Goal: Transaction & Acquisition: Purchase product/service

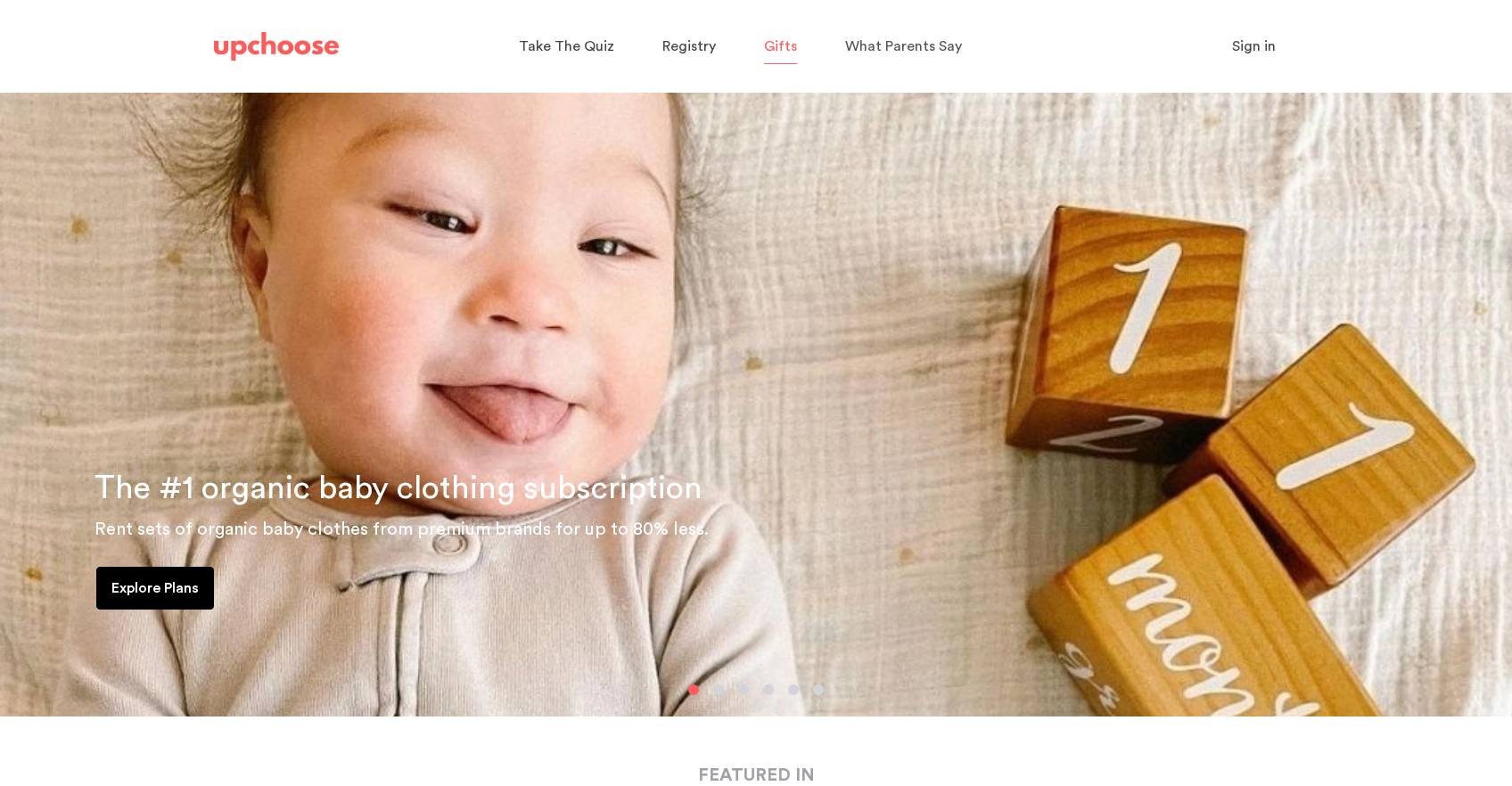
click at [789, 40] on span "Gifts" at bounding box center [780, 46] width 33 height 14
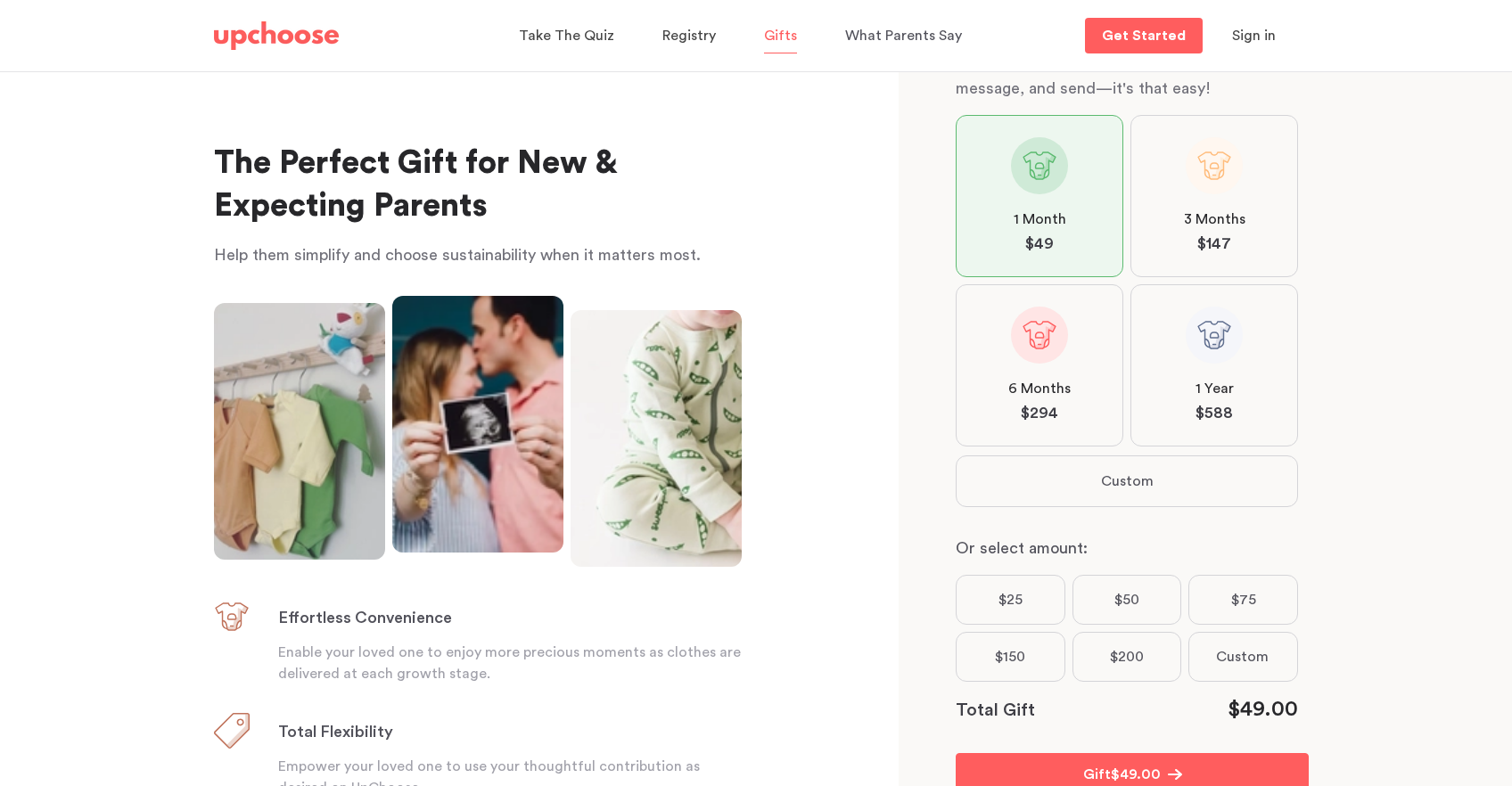
scroll to position [230, 0]
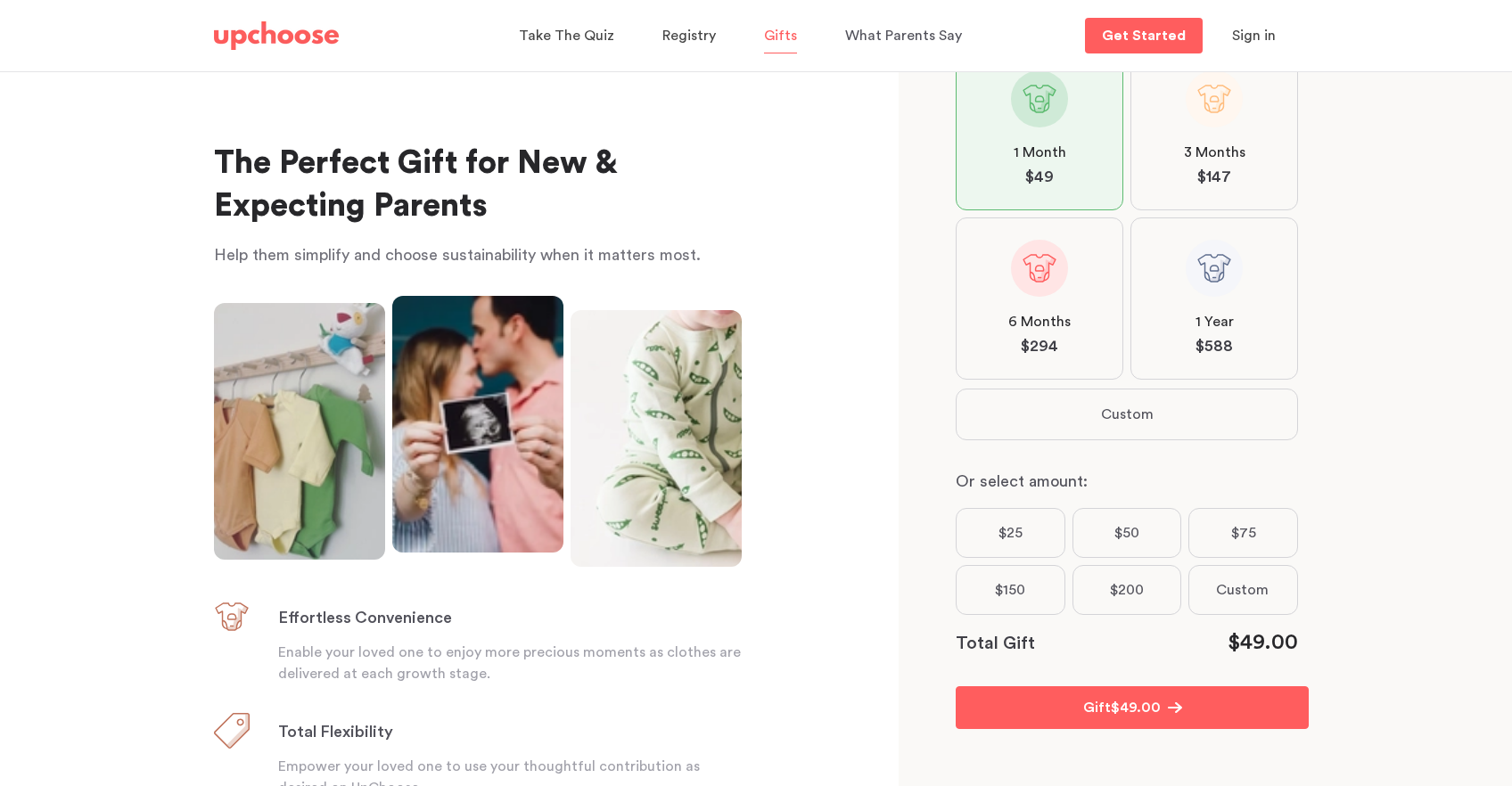
click at [991, 537] on label "$25" at bounding box center [1010, 532] width 109 height 50
click at [0, 0] on input "$25" at bounding box center [0, 0] width 0 height 0
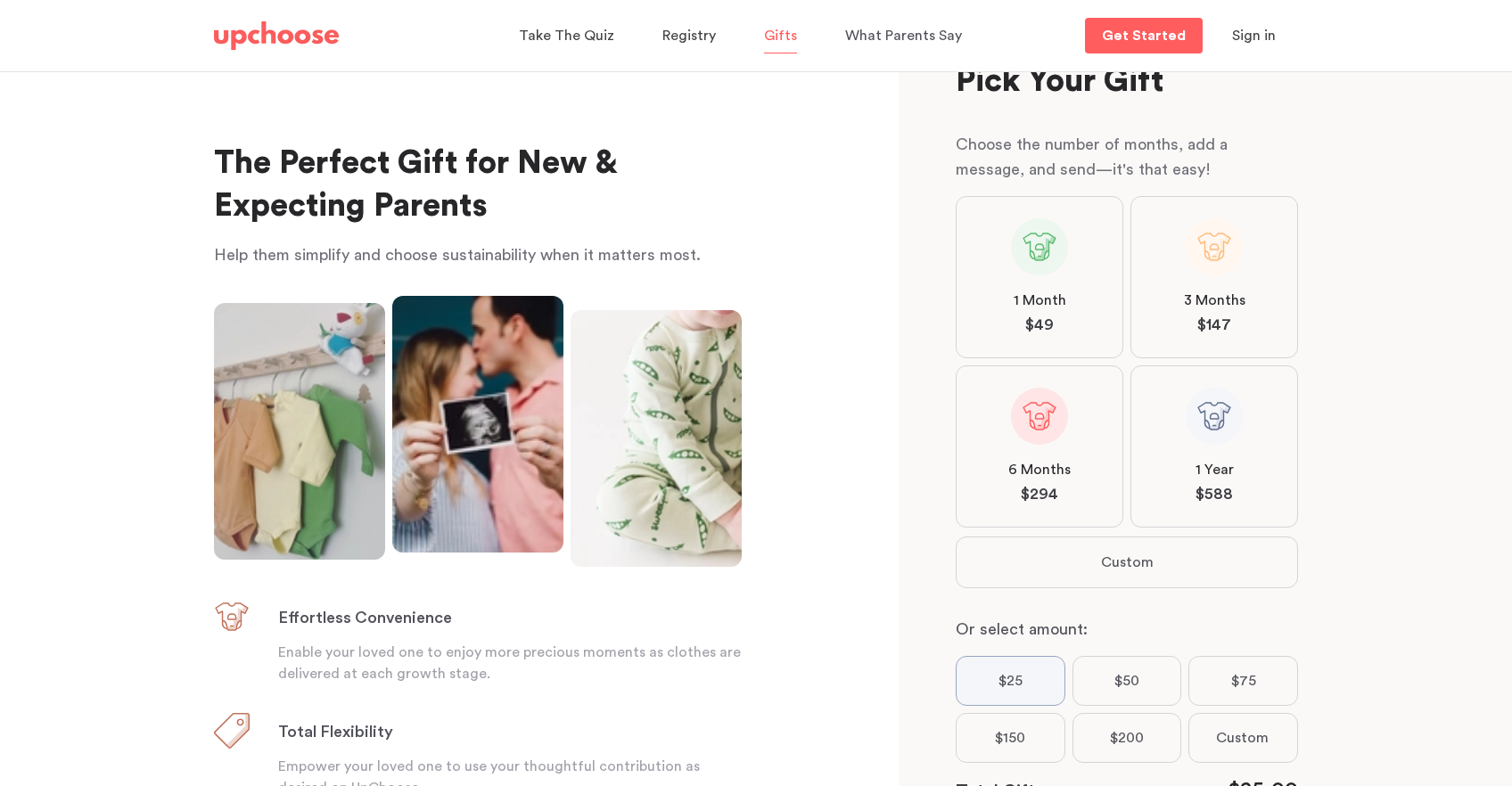
click at [997, 306] on label "1 Month $ 49" at bounding box center [1039, 277] width 168 height 162
click at [0, 0] on input "1 Month $ 49" at bounding box center [0, 0] width 0 height 0
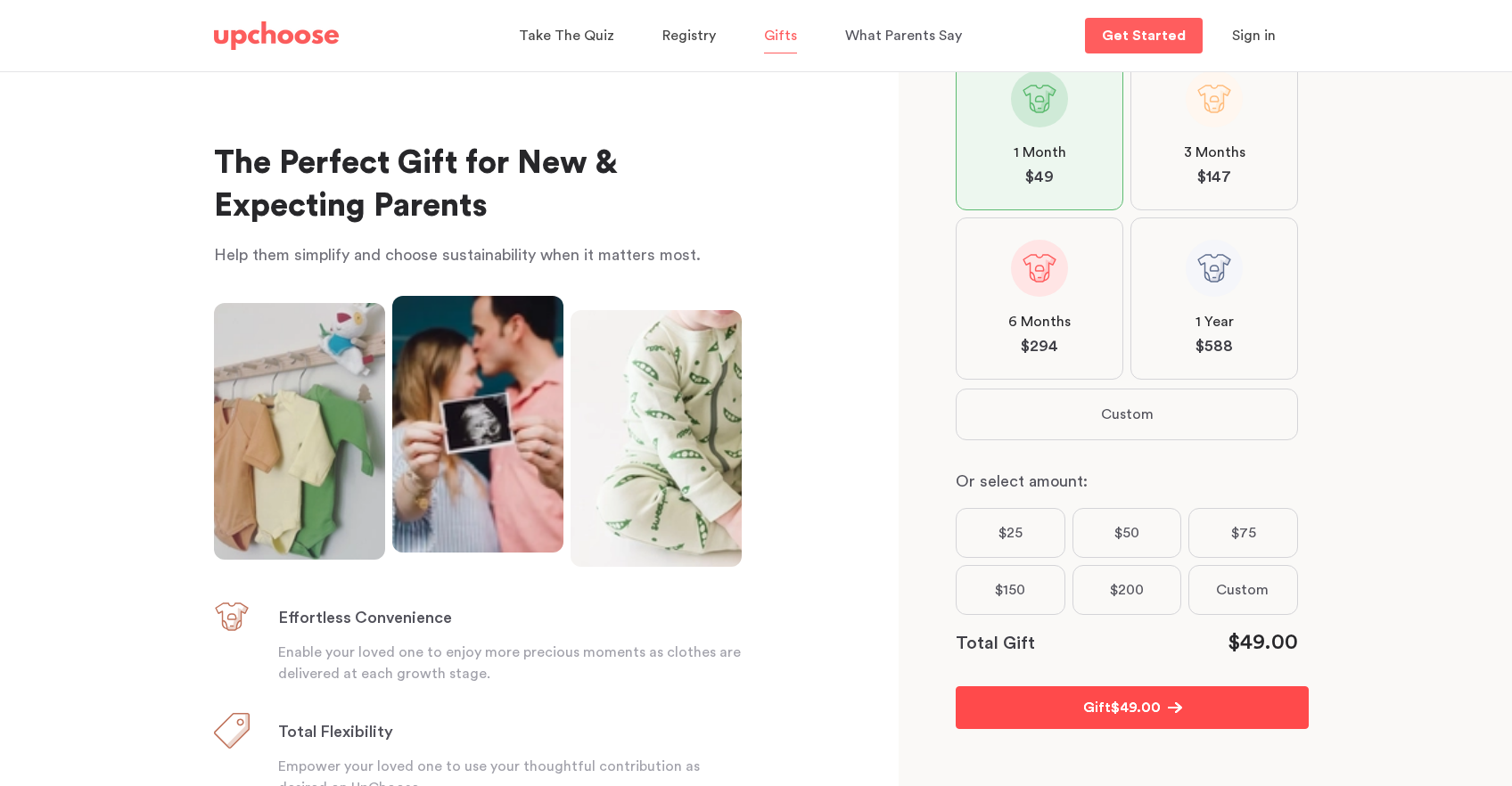
click at [1059, 707] on button "Gift $ 49.00" at bounding box center [1131, 708] width 353 height 42
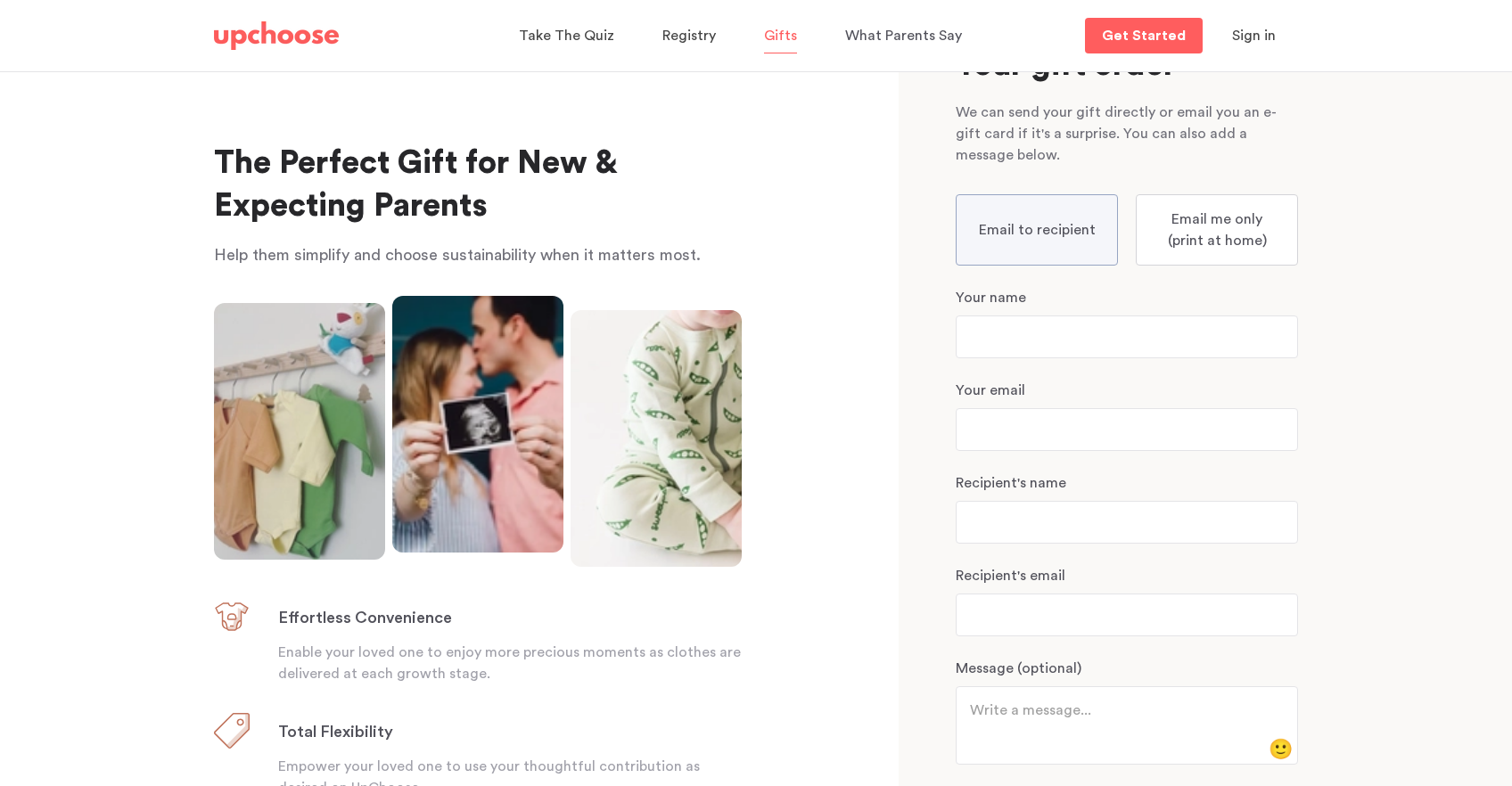
scroll to position [88, 0]
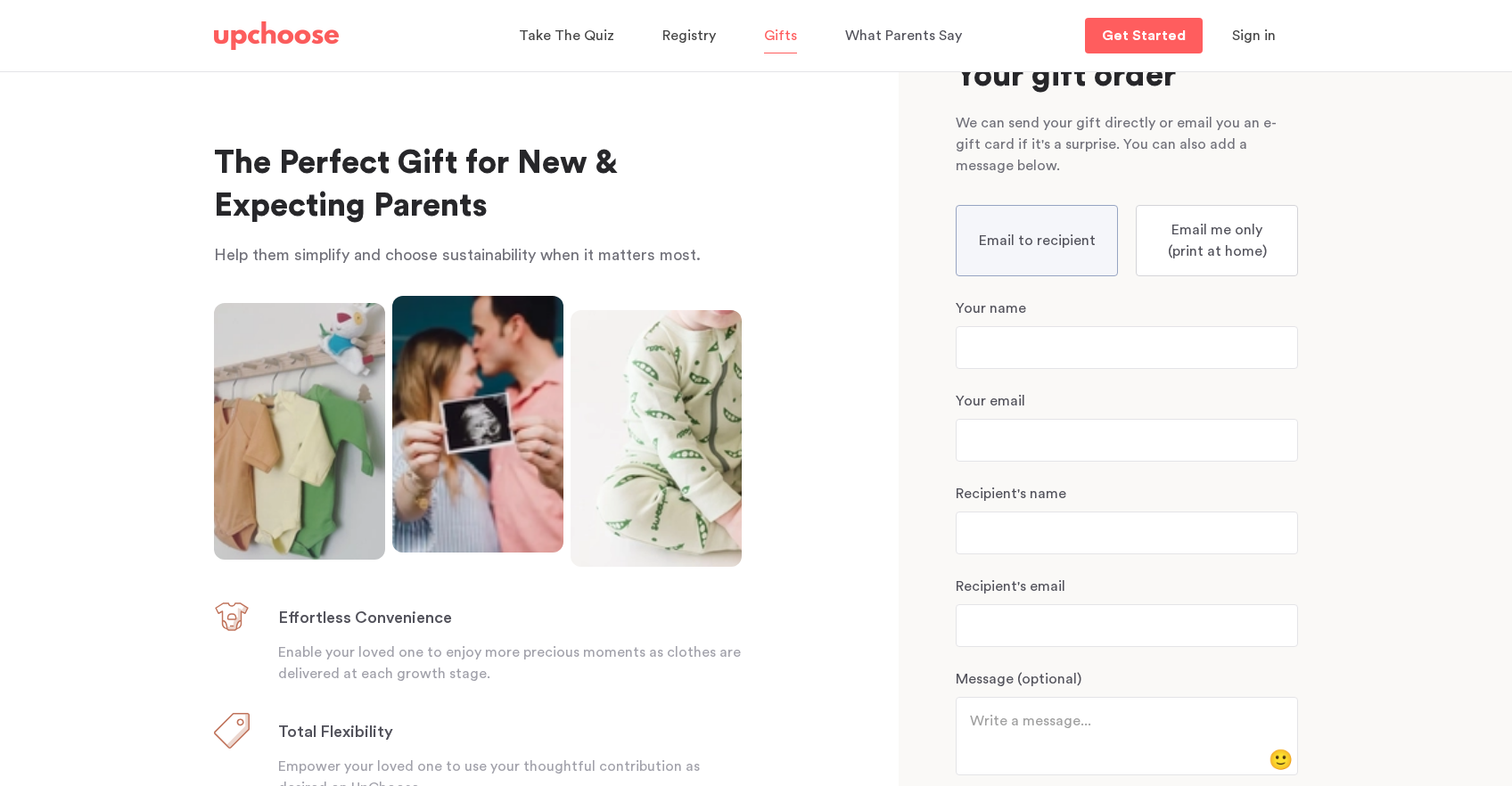
click at [1233, 248] on p "Email me only (print at home)" at bounding box center [1216, 240] width 124 height 42
click at [0, 0] on input "Email me only (print at home)" at bounding box center [0, 0] width 0 height 0
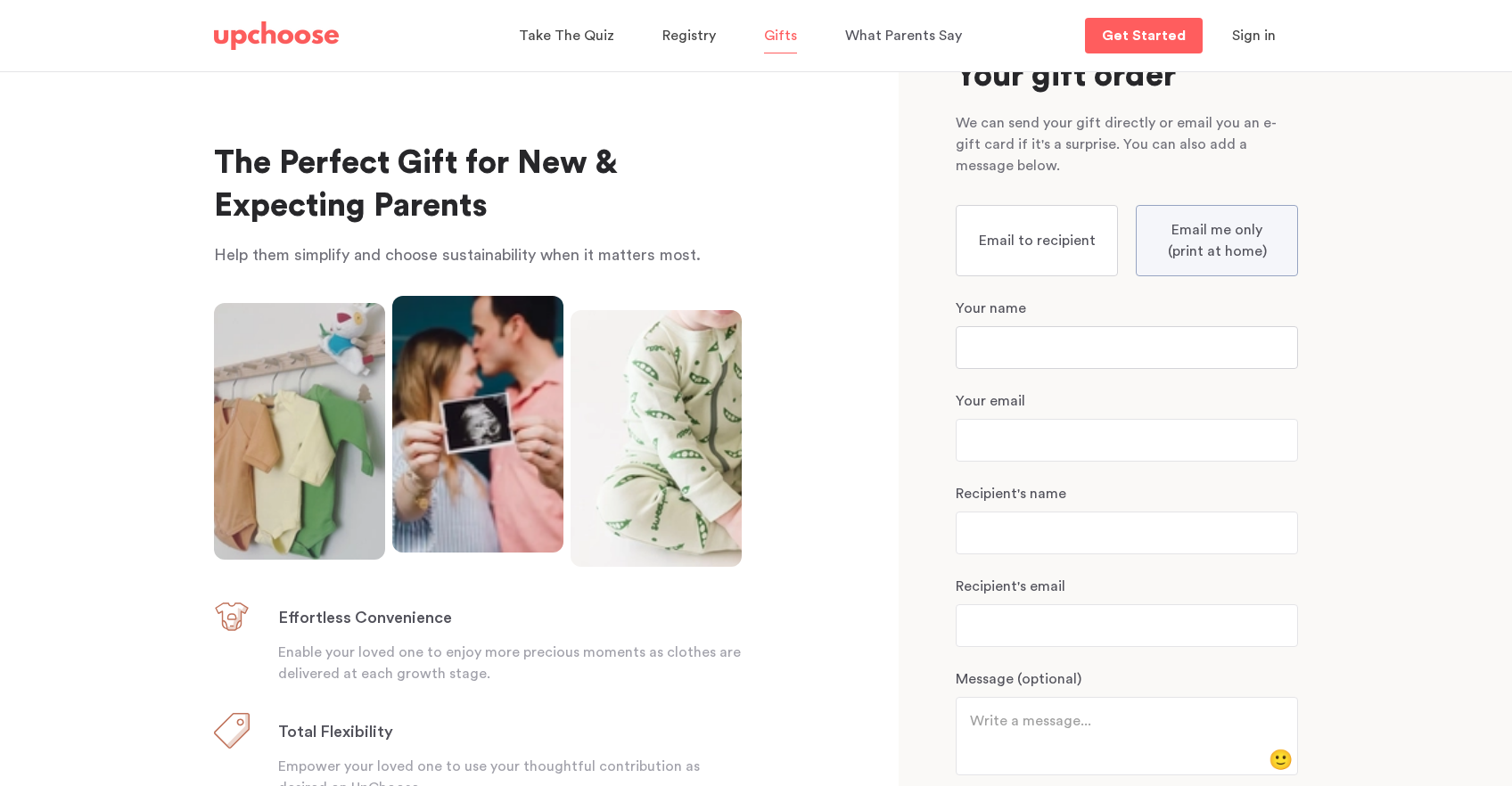
click at [984, 363] on input "text" at bounding box center [1126, 347] width 342 height 42
type input "Elly"
click at [989, 461] on input "email" at bounding box center [1126, 440] width 342 height 42
type input "l"
click at [1032, 364] on input "Elly" at bounding box center [1126, 347] width 342 height 42
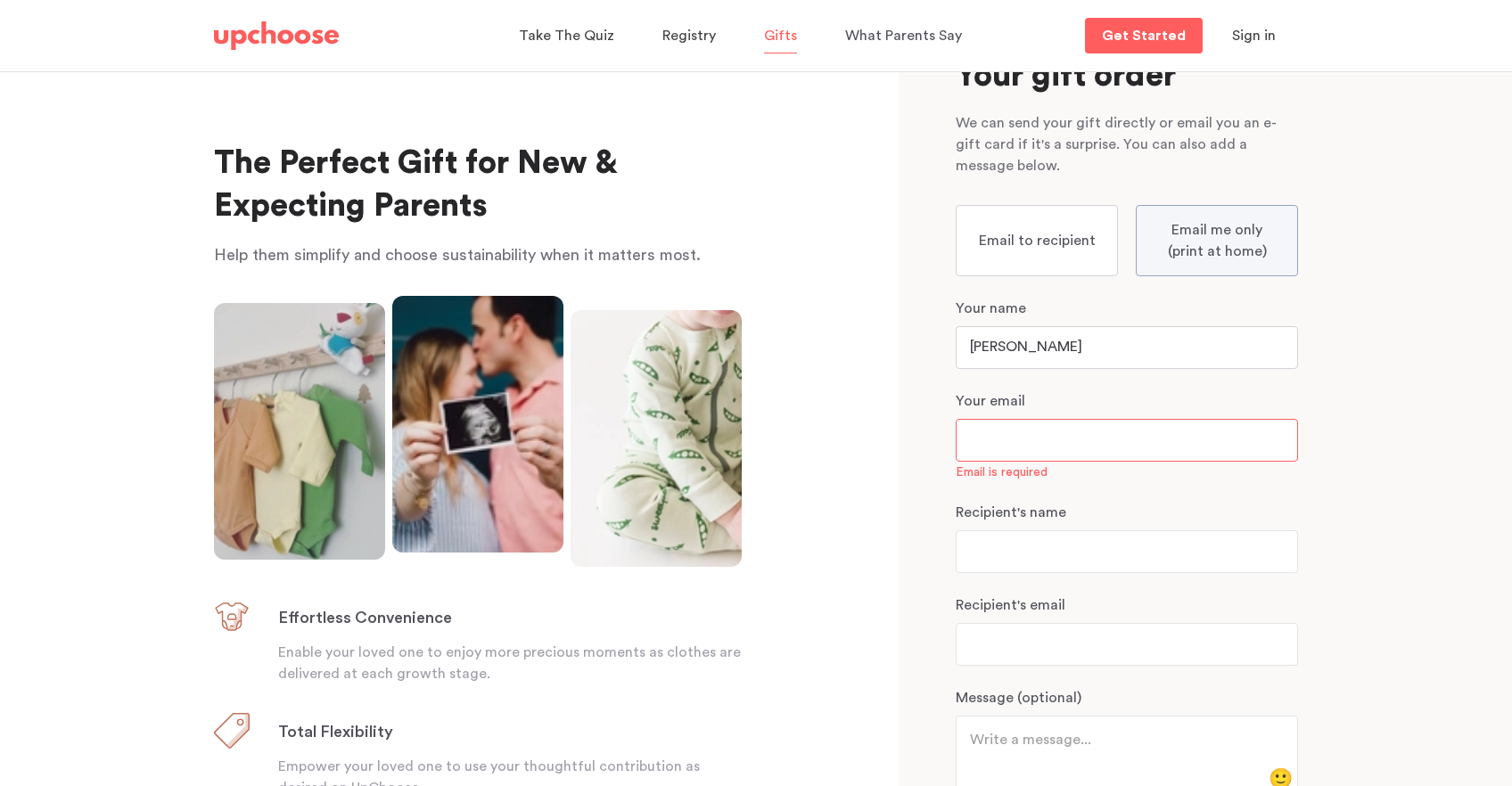
type input "Elly Hardwick"
click at [991, 444] on input "email" at bounding box center [1126, 440] width 342 height 42
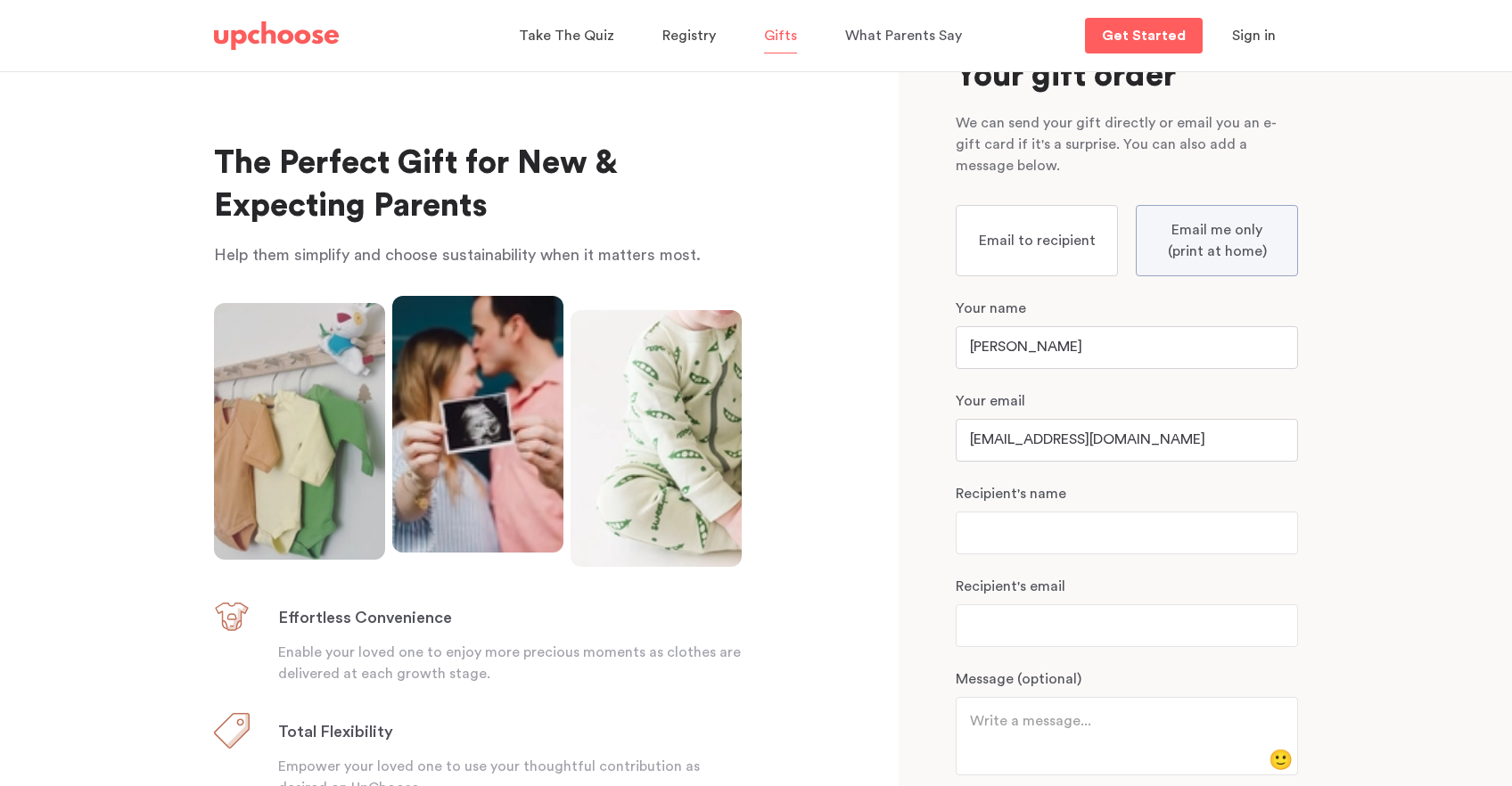
type input "ellycoe21@gmail.com"
click at [990, 532] on input "text" at bounding box center [1126, 532] width 342 height 42
type input "Macy Weaver"
click at [920, 582] on form "Pick Your Gift Choose the number of months, add a message, and send—it's that e…" at bounding box center [1098, 511] width 399 height 982
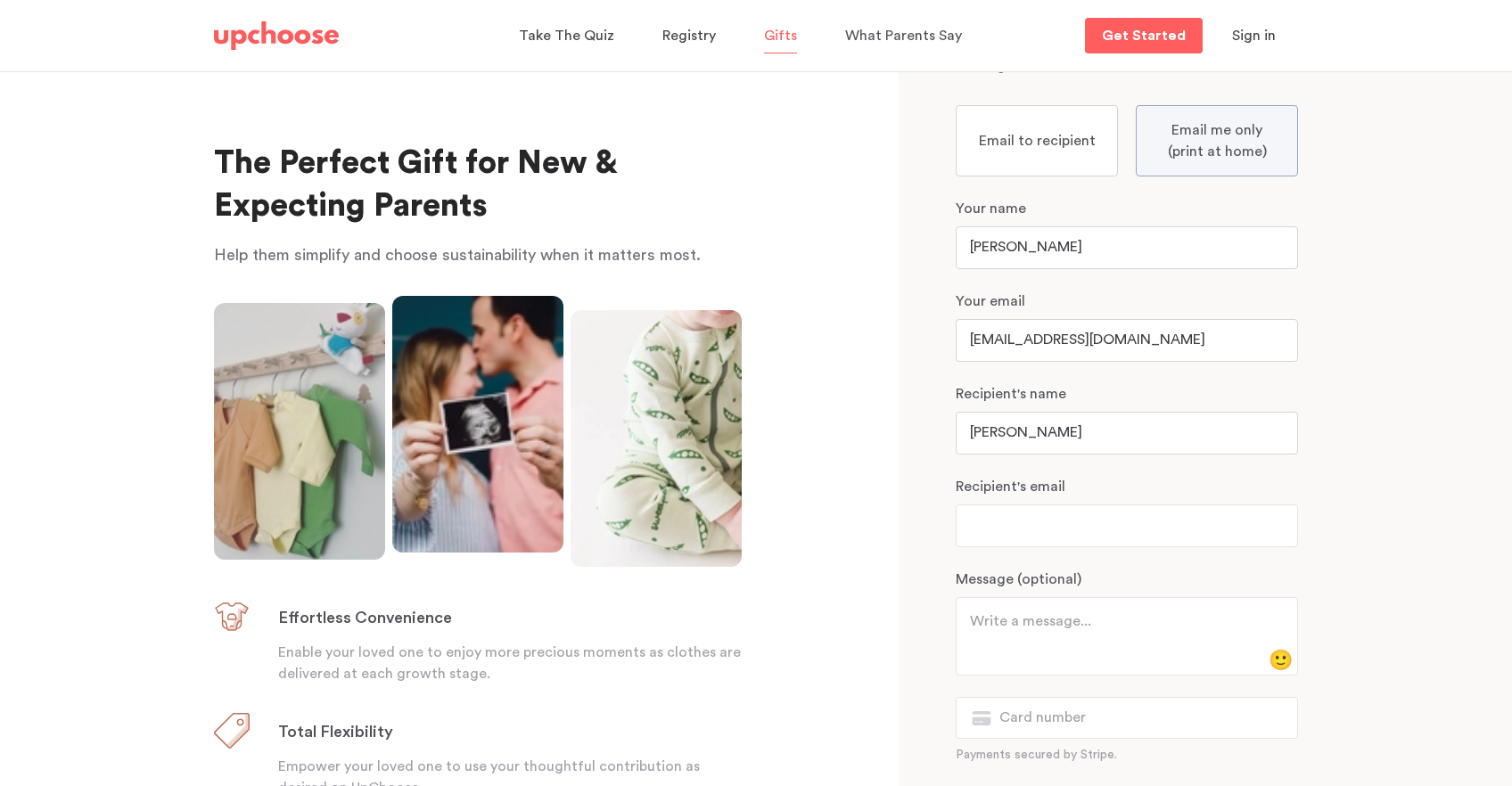
scroll to position [211, 0]
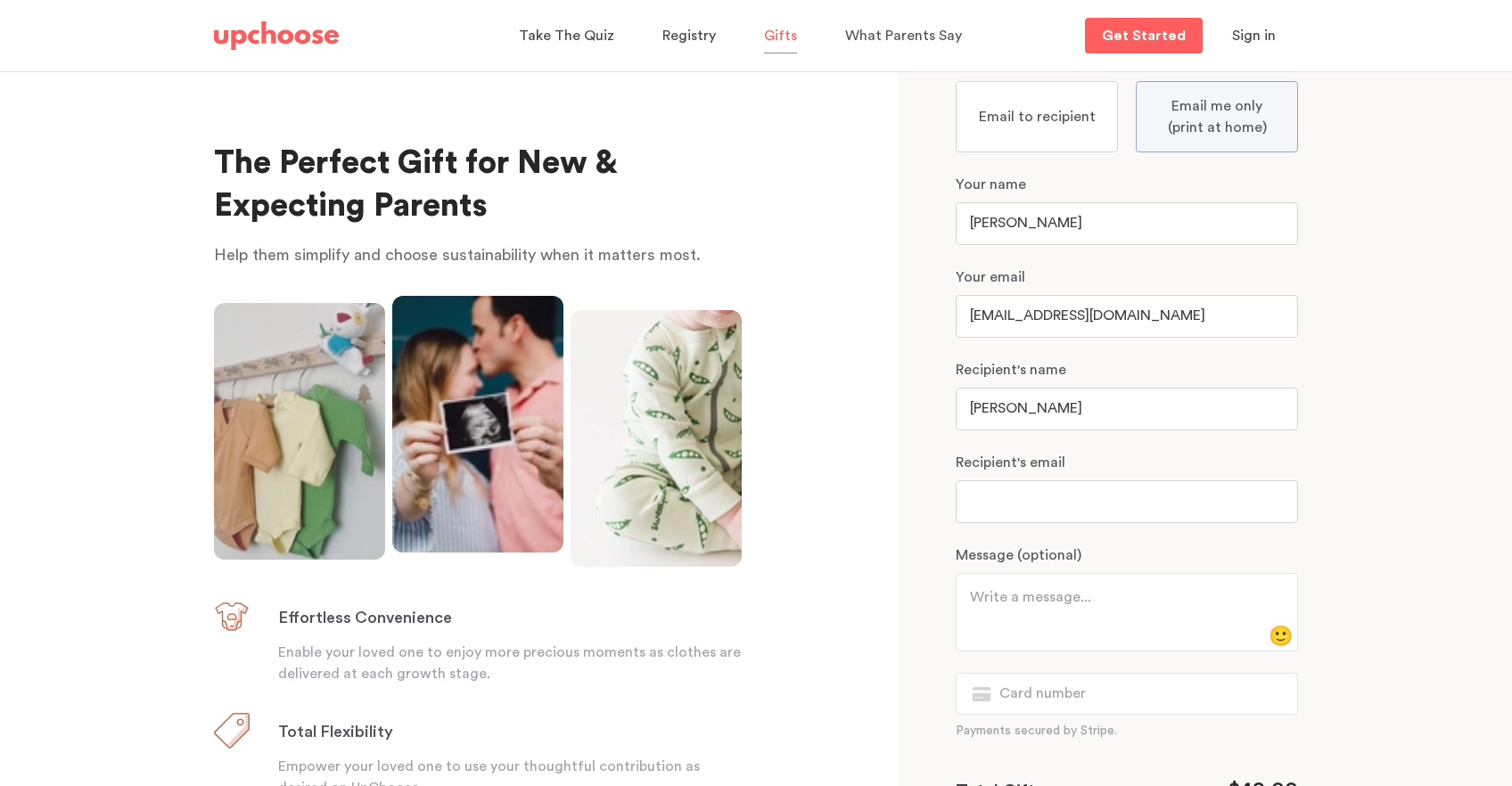
click at [1017, 508] on input "email" at bounding box center [1126, 501] width 342 height 42
click at [935, 467] on form "Pick Your Gift Choose the number of months, add a message, and send—it's that e…" at bounding box center [1098, 386] width 399 height 982
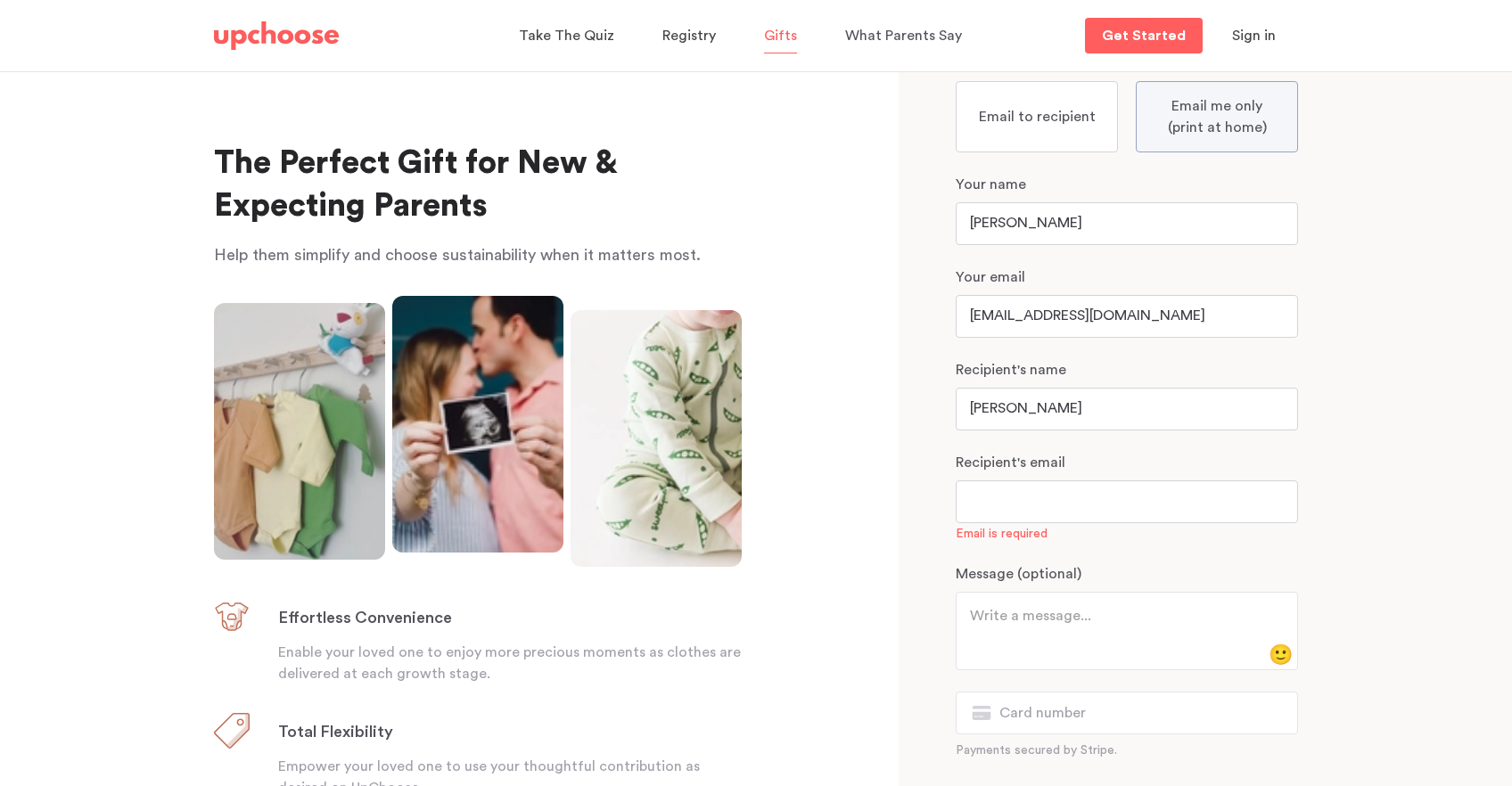
click at [1044, 505] on input "email" at bounding box center [1126, 501] width 342 height 42
paste input "kabmac123@gmail.com"
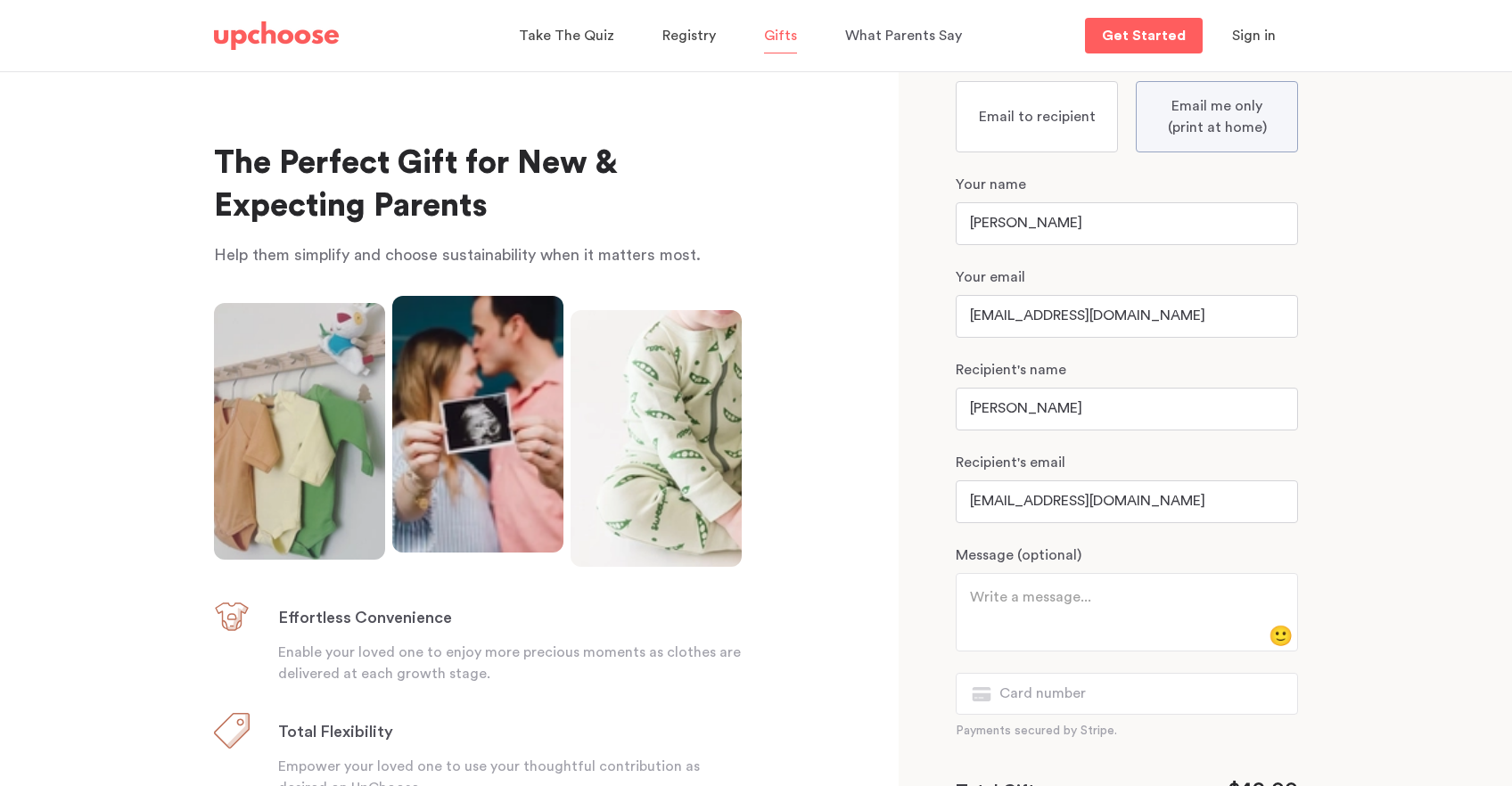
type input "kabmac123@gmail.com"
click at [955, 472] on p "Recipient's email" at bounding box center [1126, 463] width 342 height 22
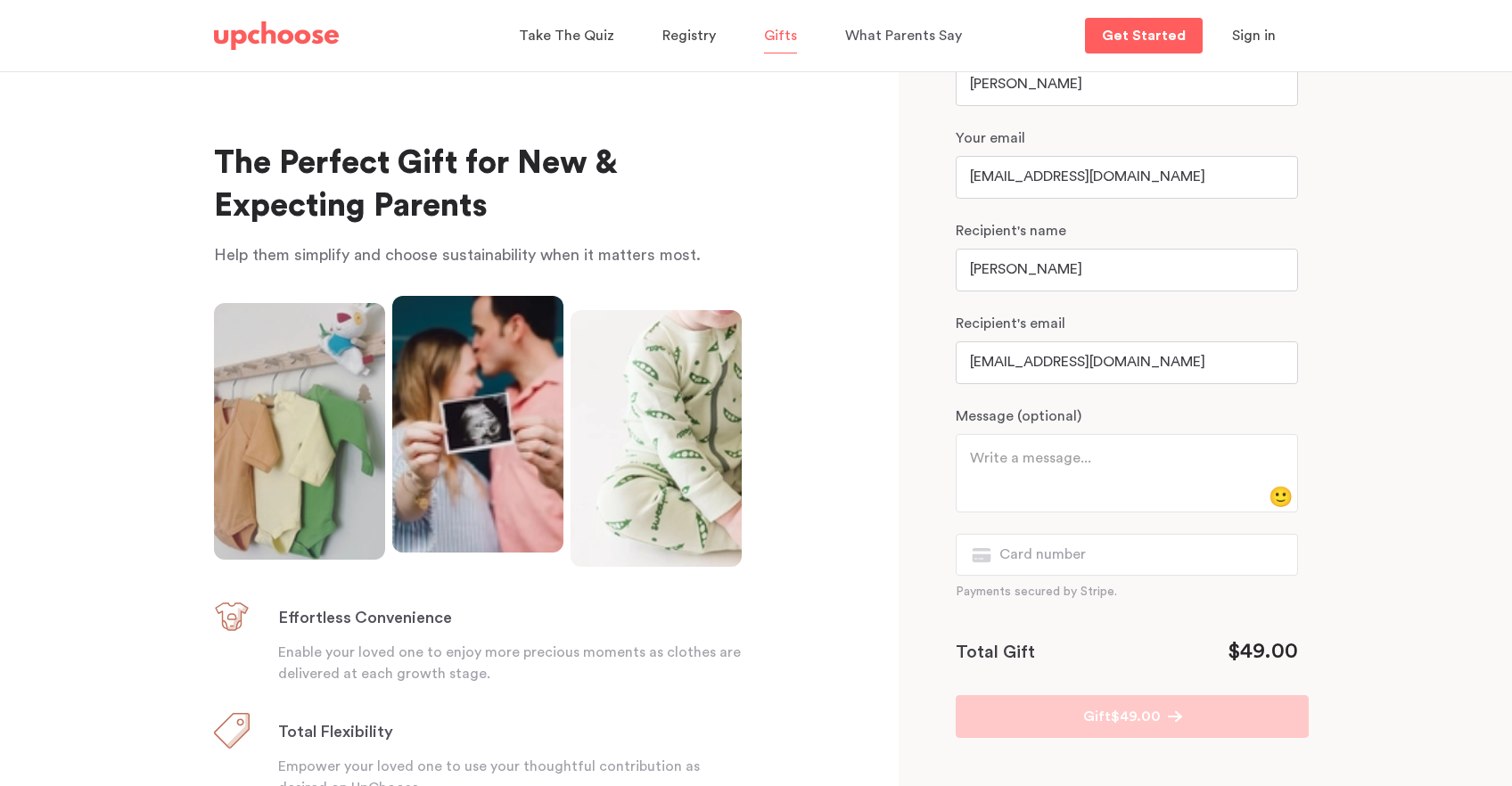
scroll to position [359, 0]
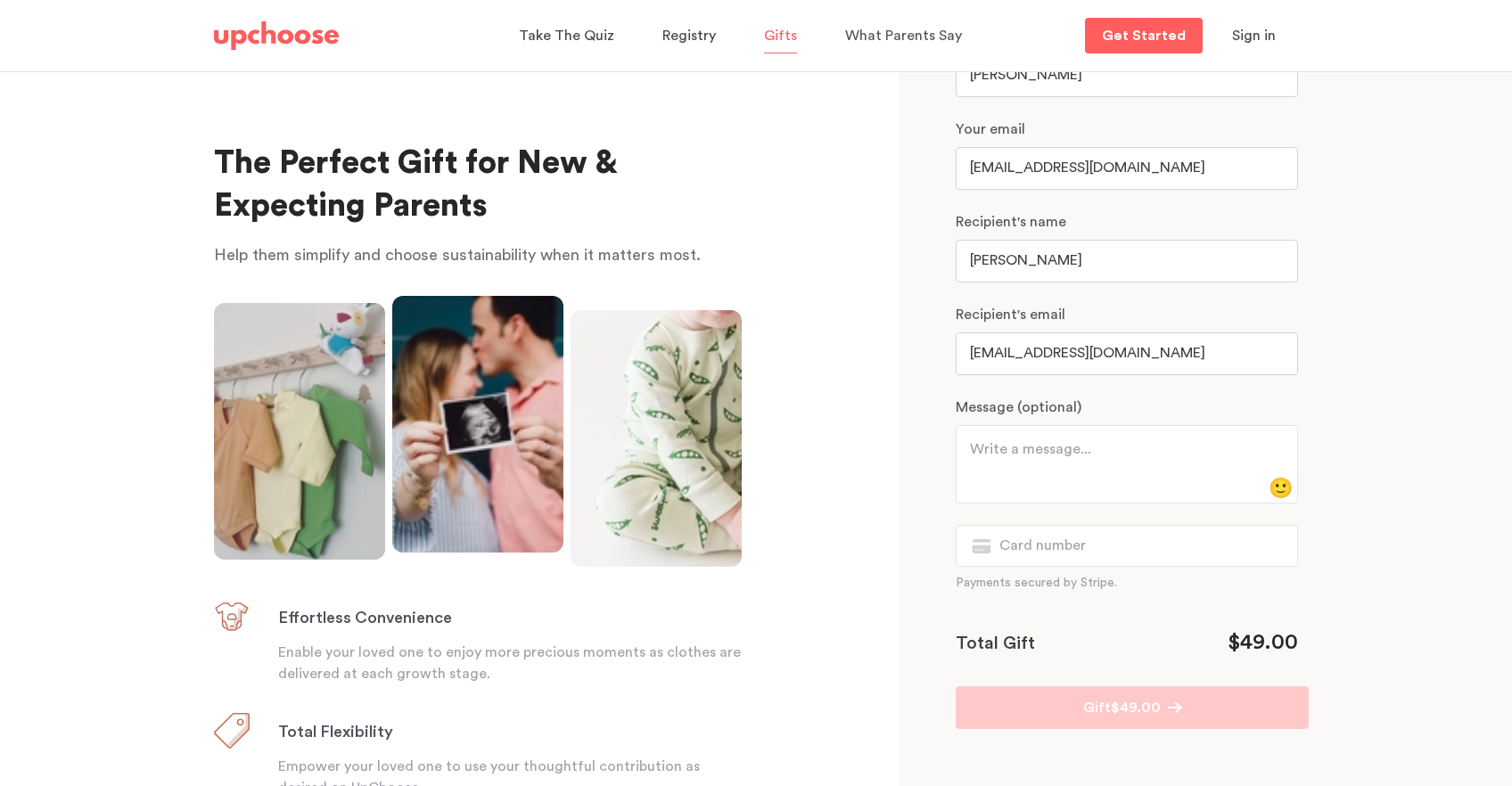
click at [1017, 456] on textarea at bounding box center [1119, 459] width 301 height 42
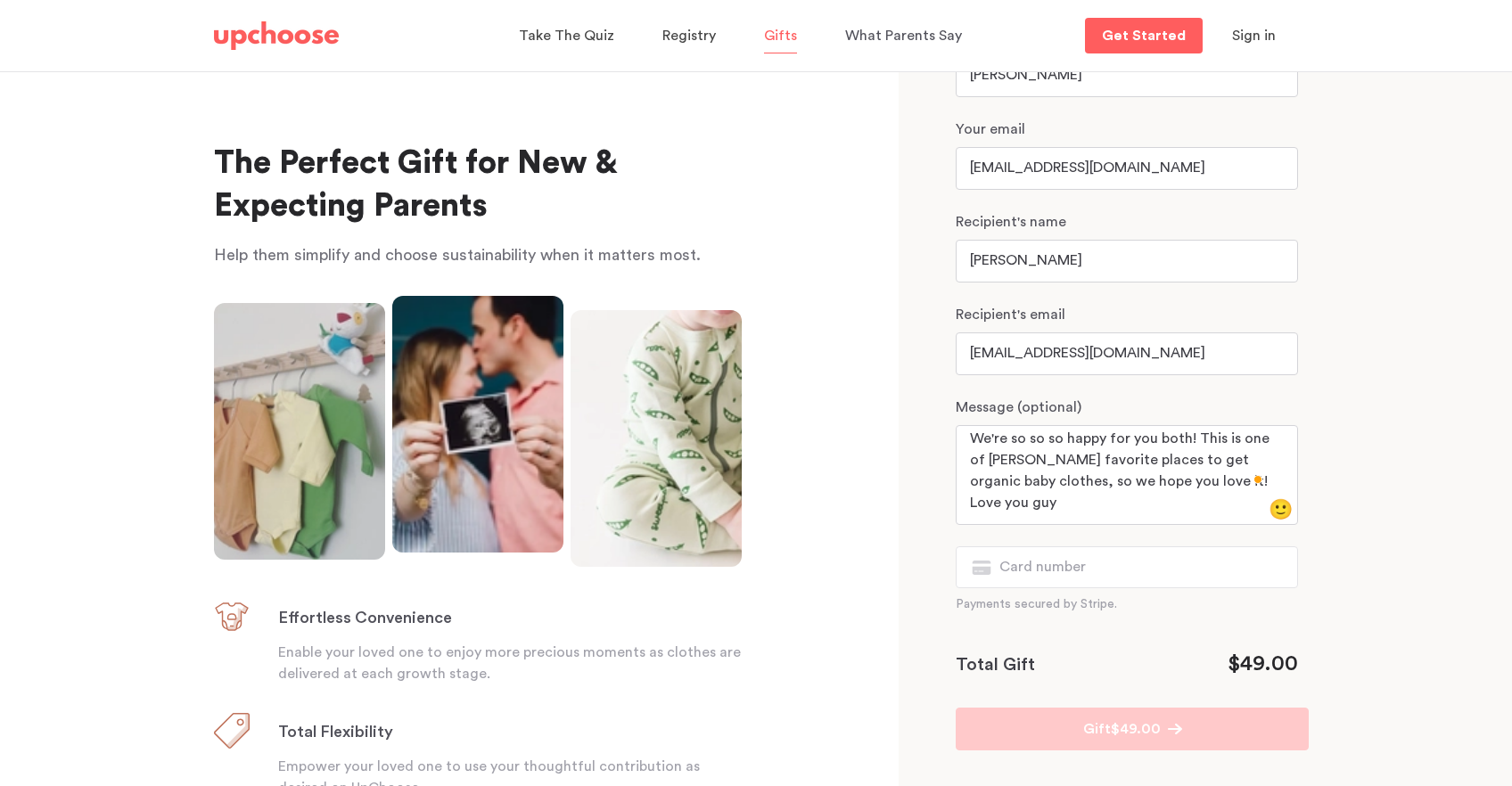
scroll to position [0, 0]
click at [1205, 484] on textarea "We're so so so happy for you both! This is one of Courtney's favorite places to…" at bounding box center [1119, 470] width 301 height 86
drag, startPoint x: 1207, startPoint y: 484, endPoint x: 1210, endPoint y: 501, distance: 17.3
click at [1210, 501] on textarea "We're so so so happy for you both! This is one of Courtney's favorite places to…" at bounding box center [1119, 470] width 301 height 86
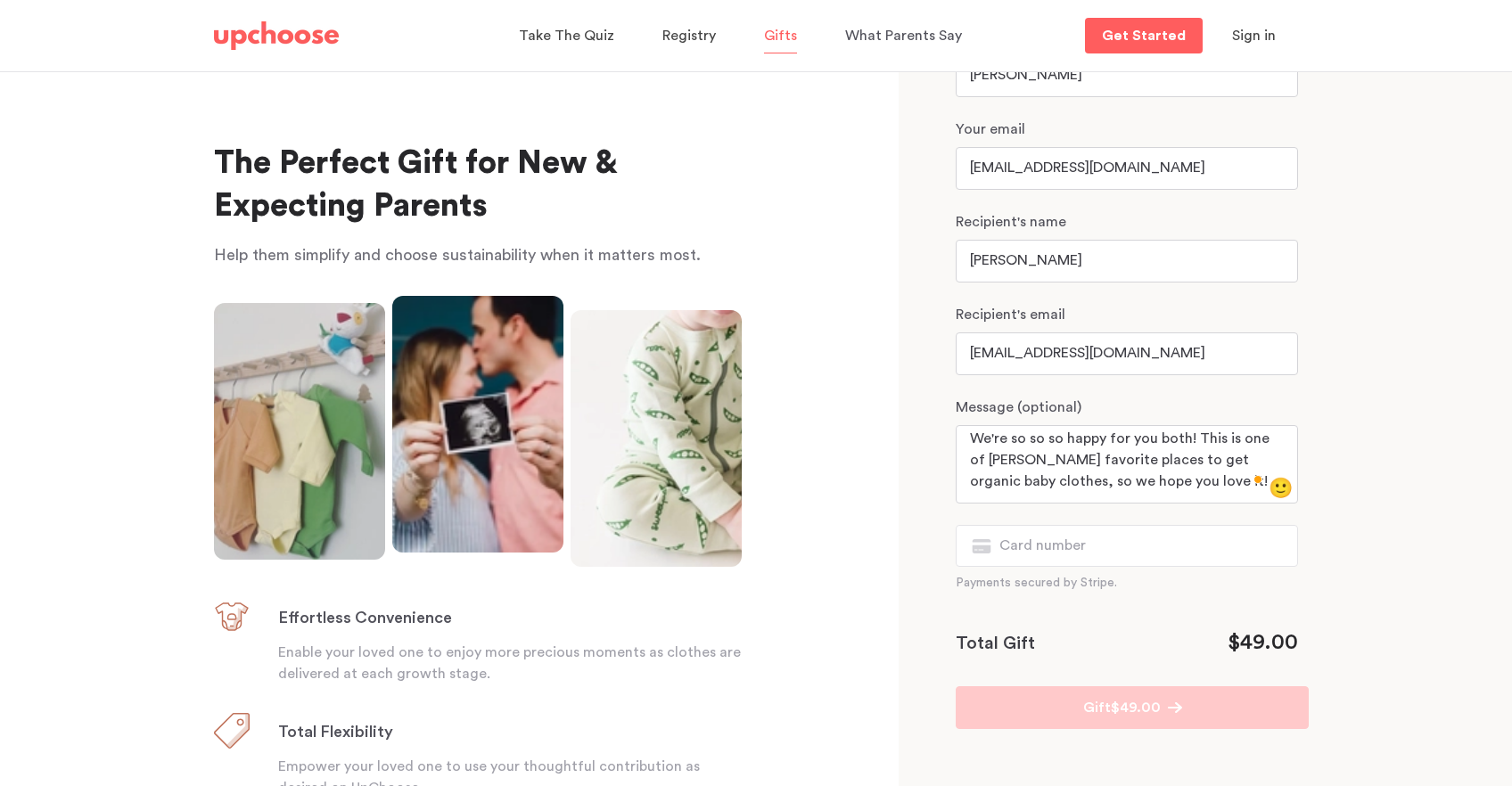
scroll to position [12, 0]
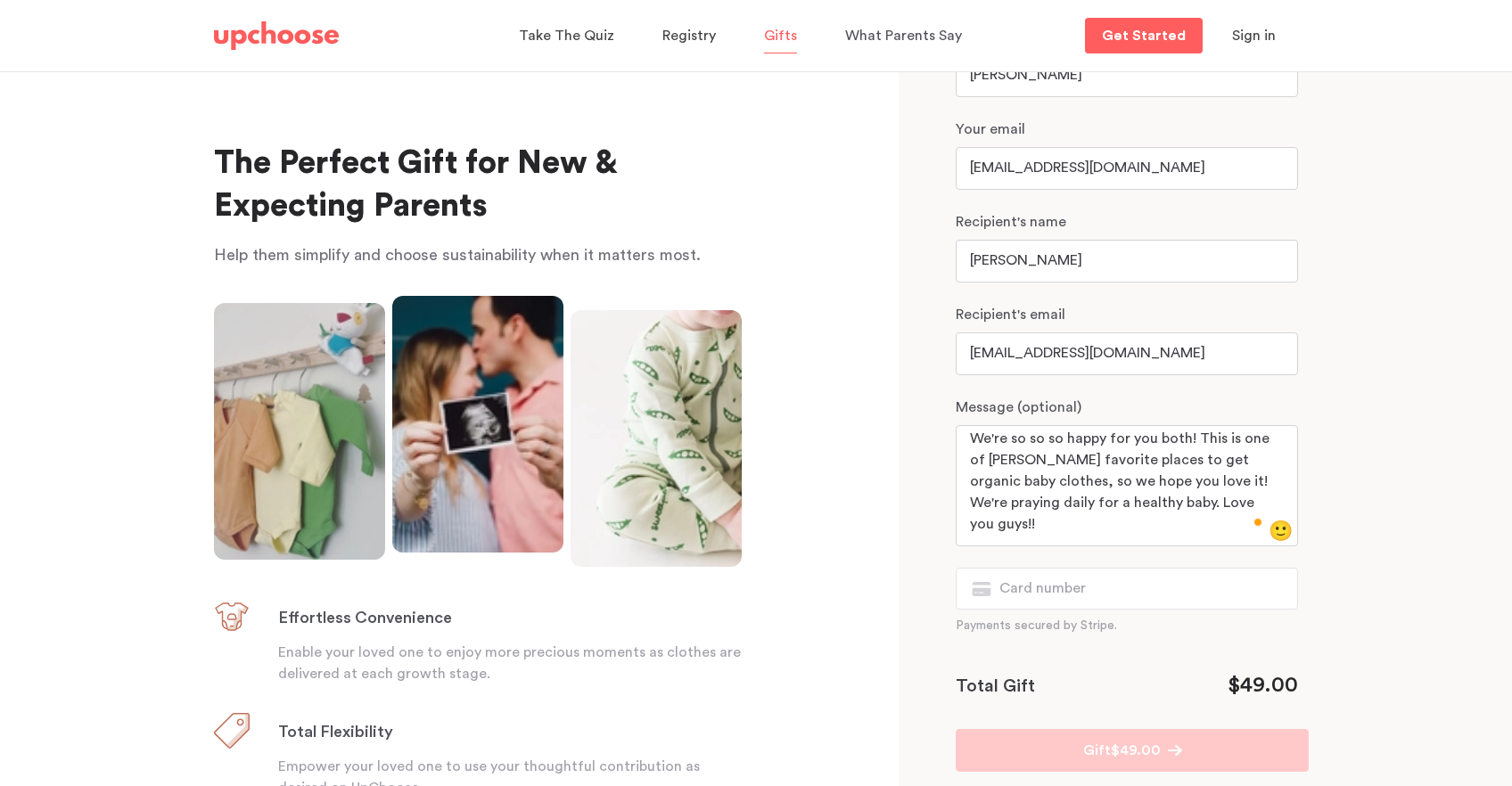
click at [1142, 508] on textarea "We're so so so happy for you both! This is one of Courtney's favorite places to…" at bounding box center [1119, 482] width 301 height 107
type textarea "We're so so so happy for you both! This is one of Courtney's favorite places to…"
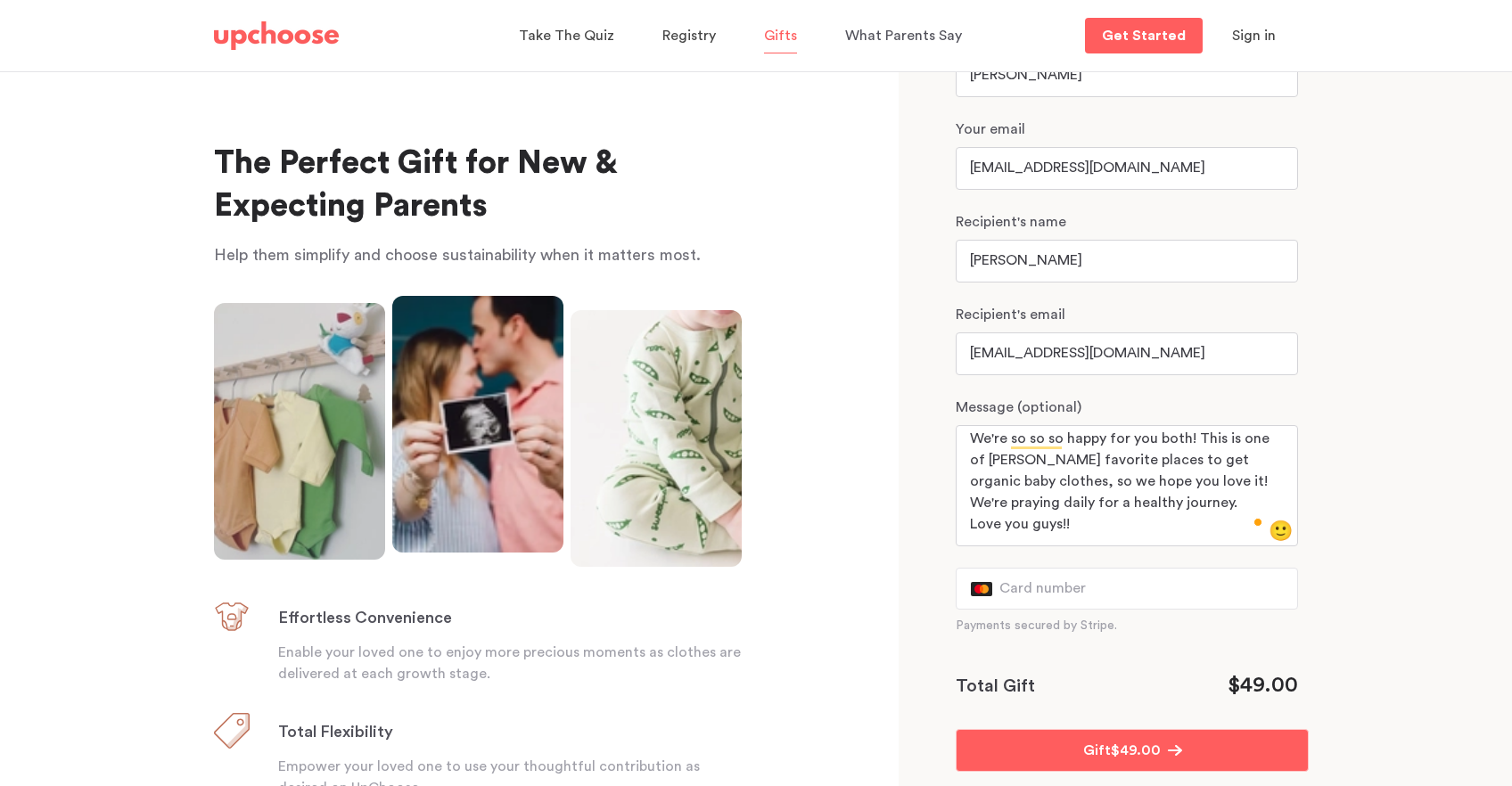
click at [1433, 517] on section "Pick Your Gift Choose the number of months, add a message, and send—it's that e…" at bounding box center [1205, 429] width 613 height 715
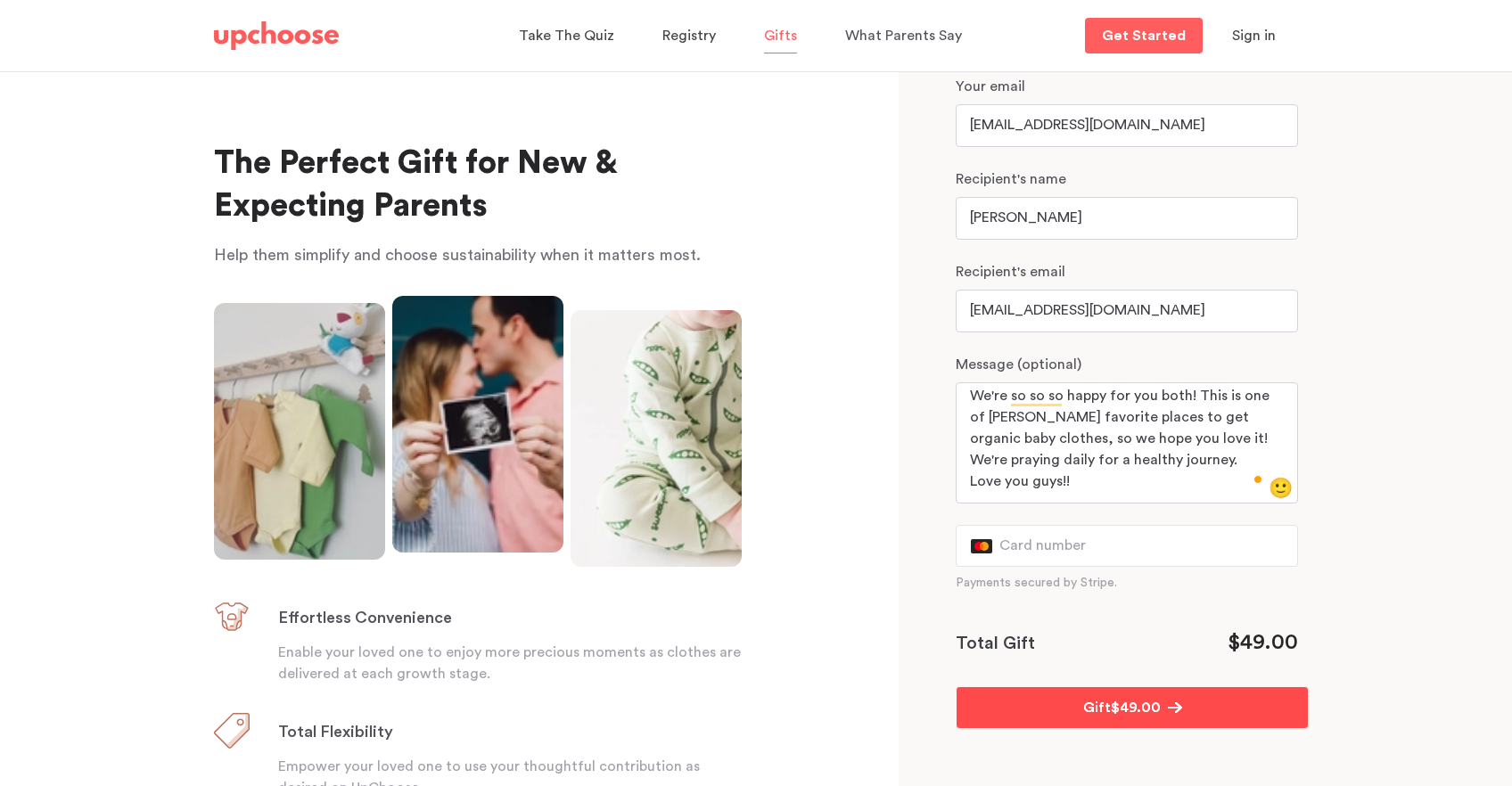
click at [1070, 713] on button "Gift $ 49.00" at bounding box center [1131, 708] width 353 height 42
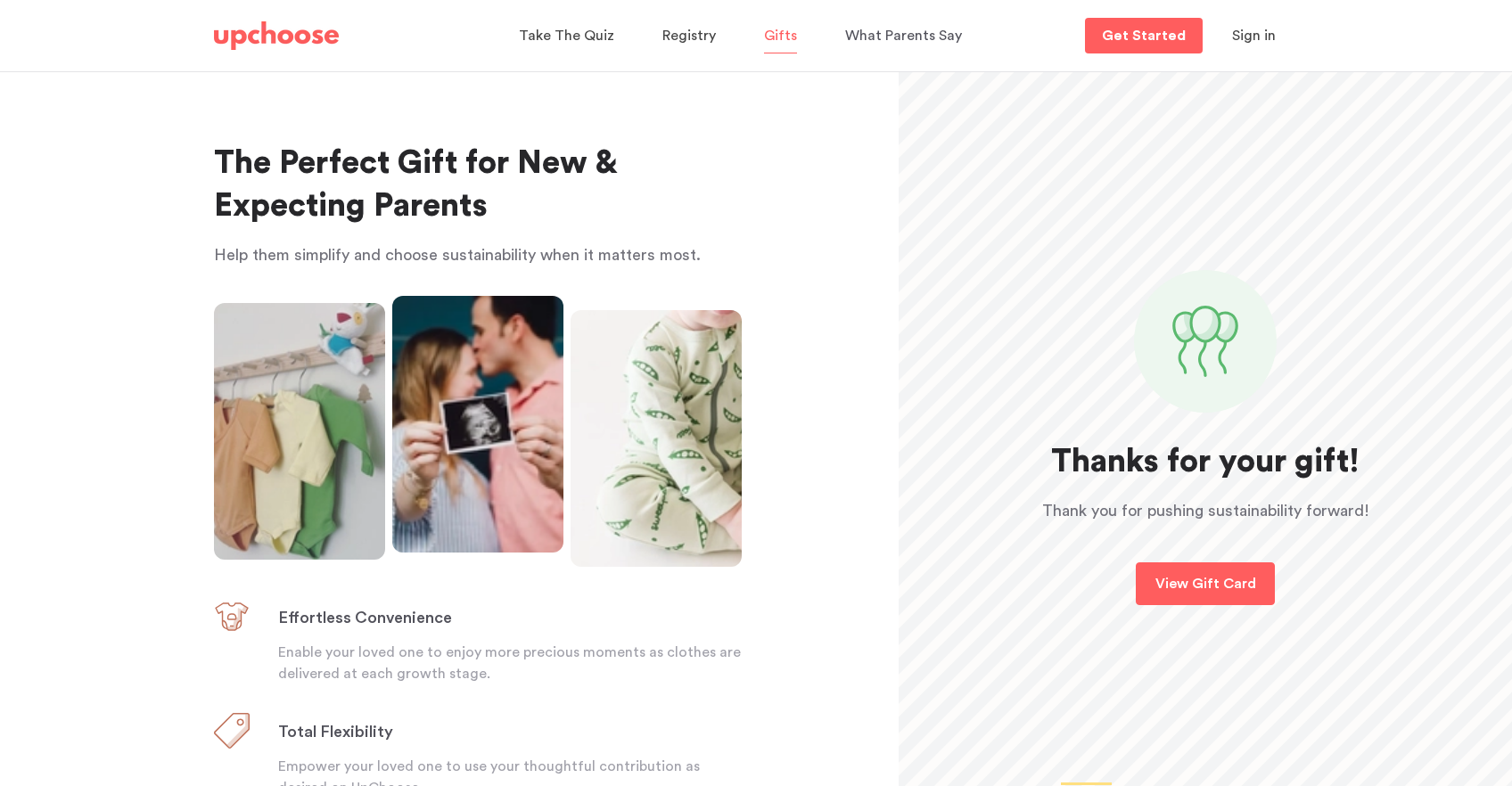
scroll to position [0, 0]
click at [1167, 595] on p "View Gift Card" at bounding box center [1205, 585] width 101 height 22
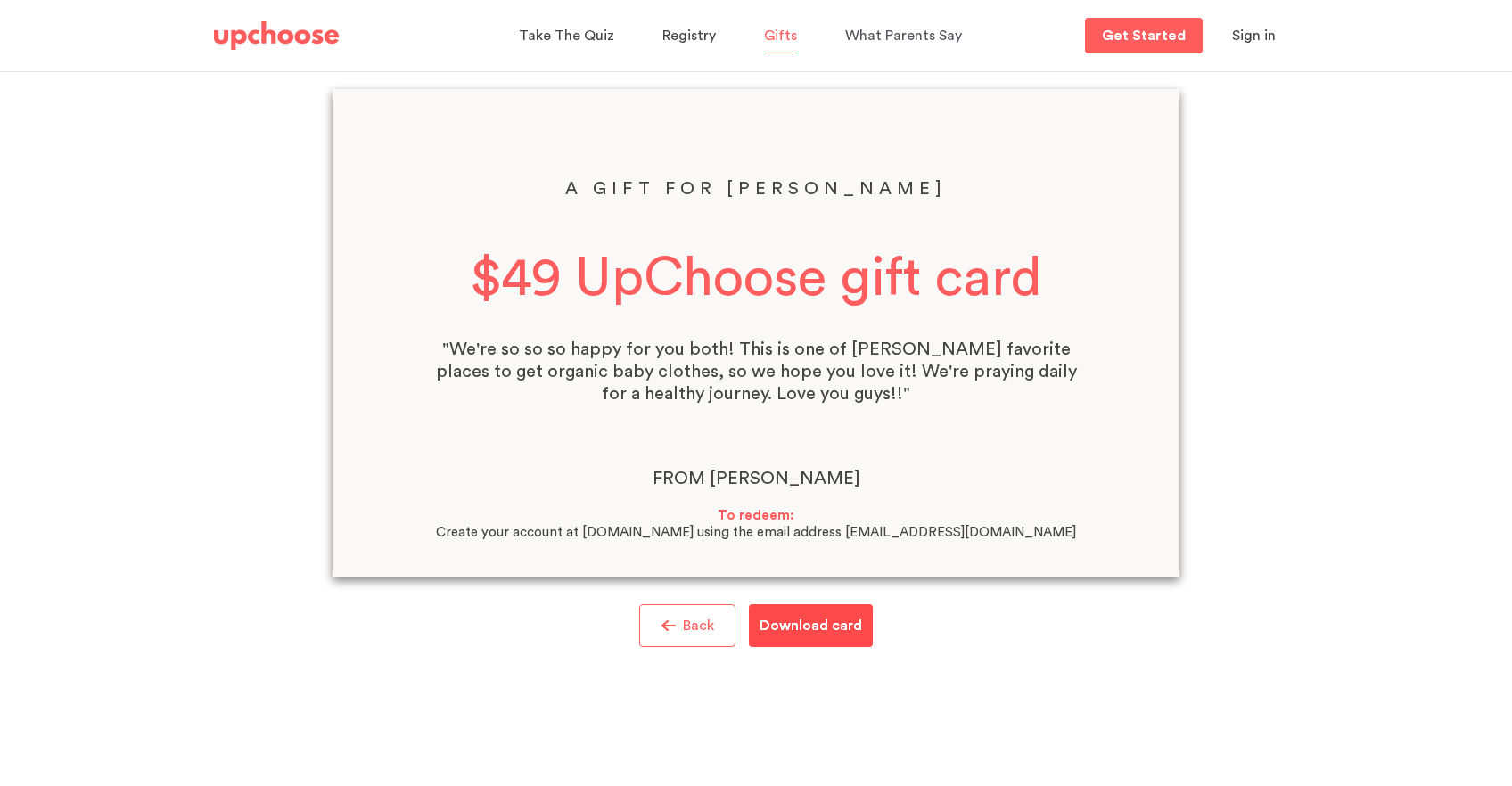
click at [829, 624] on p "Download card" at bounding box center [810, 626] width 103 height 22
